Goal: Information Seeking & Learning: Learn about a topic

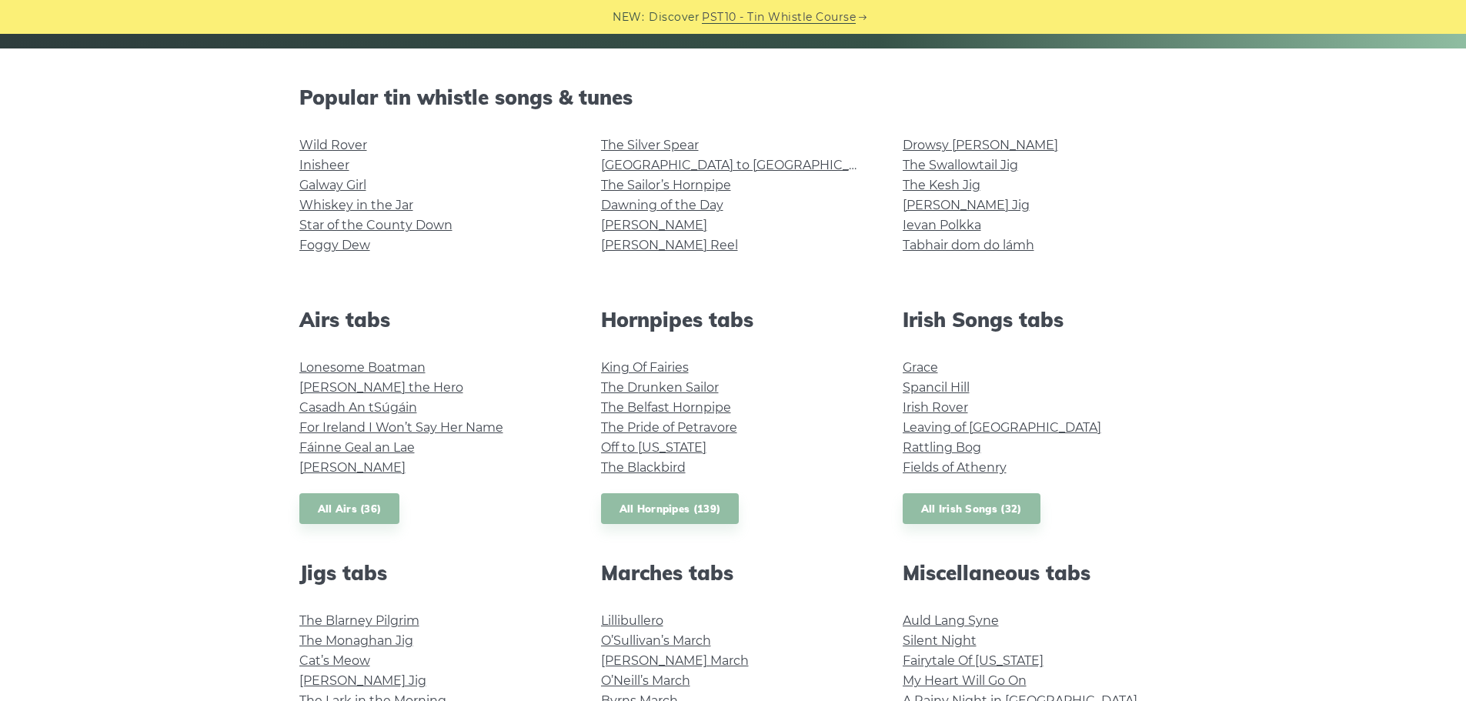
scroll to position [327, 0]
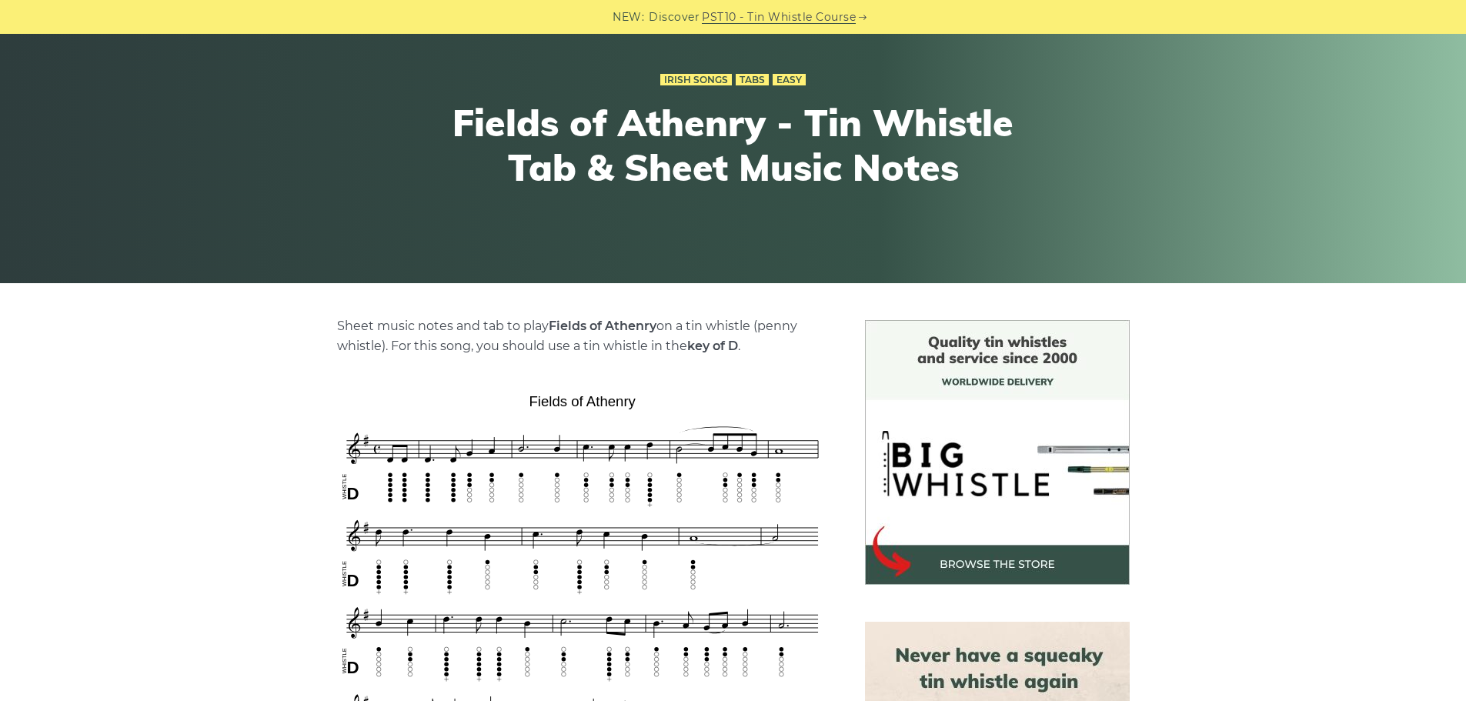
scroll to position [135, 0]
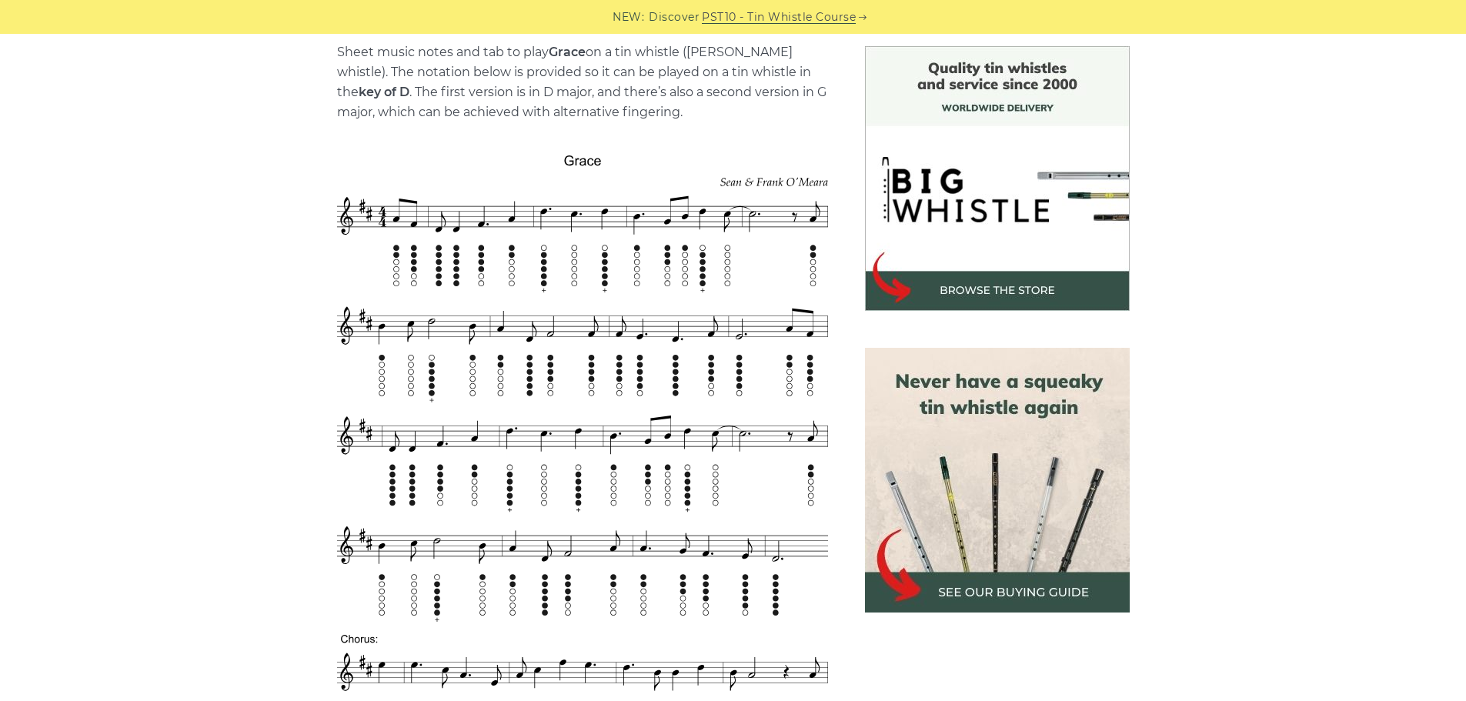
scroll to position [336, 0]
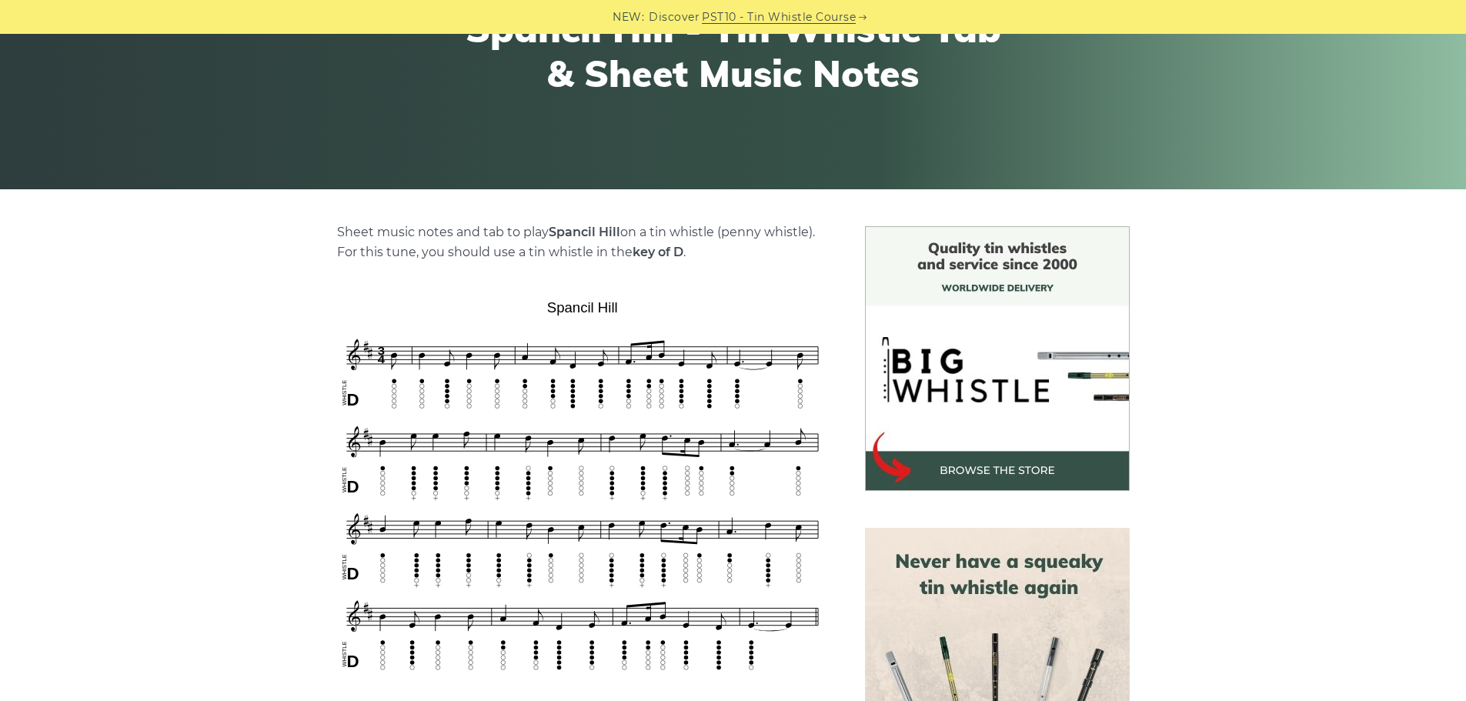
scroll to position [366, 0]
